Goal: Find specific page/section: Find specific page/section

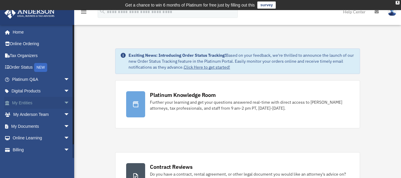
click at [34, 100] on link "My Entities arrow_drop_down" at bounding box center [41, 103] width 75 height 12
click at [64, 103] on span "arrow_drop_down" at bounding box center [70, 103] width 12 height 12
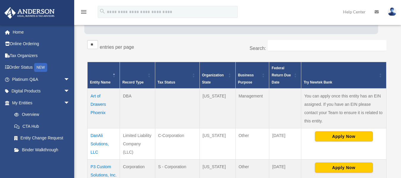
scroll to position [99, 0]
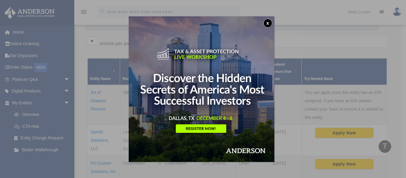
click at [267, 25] on button "x" at bounding box center [267, 23] width 9 height 9
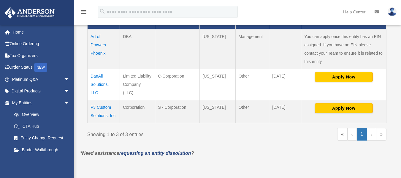
scroll to position [129, 0]
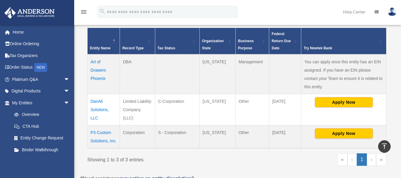
click at [101, 136] on td "P3 Custom Solutions, Inc." at bounding box center [104, 136] width 32 height 23
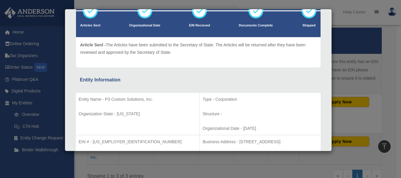
scroll to position [39, 0]
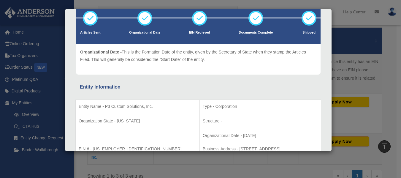
click at [145, 17] on icon at bounding box center [145, 18] width 18 height 18
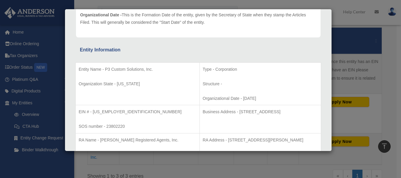
scroll to position [79, 0]
